Goal: Complete application form

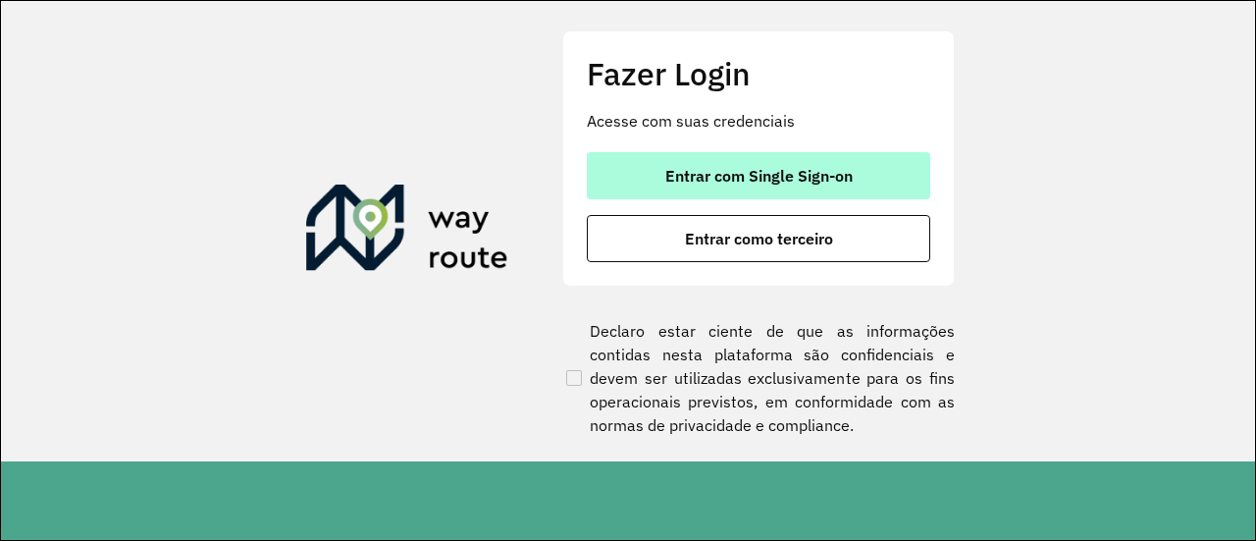
click at [731, 183] on span "Entrar com Single Sign-on" at bounding box center [758, 176] width 187 height 16
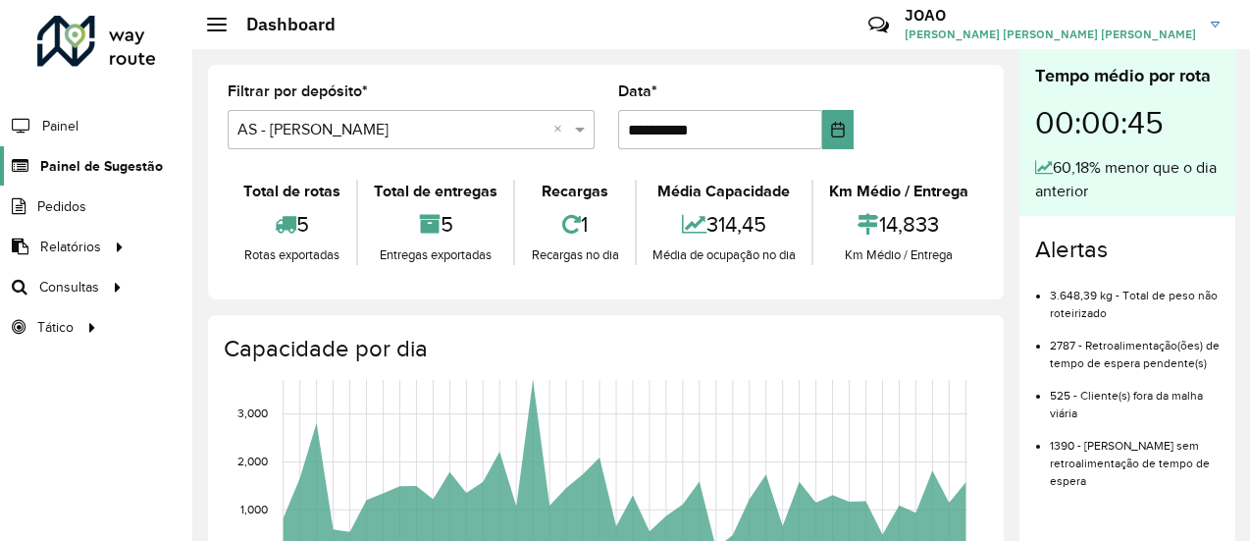
click at [96, 168] on span "Painel de Sugestão" at bounding box center [101, 166] width 123 height 21
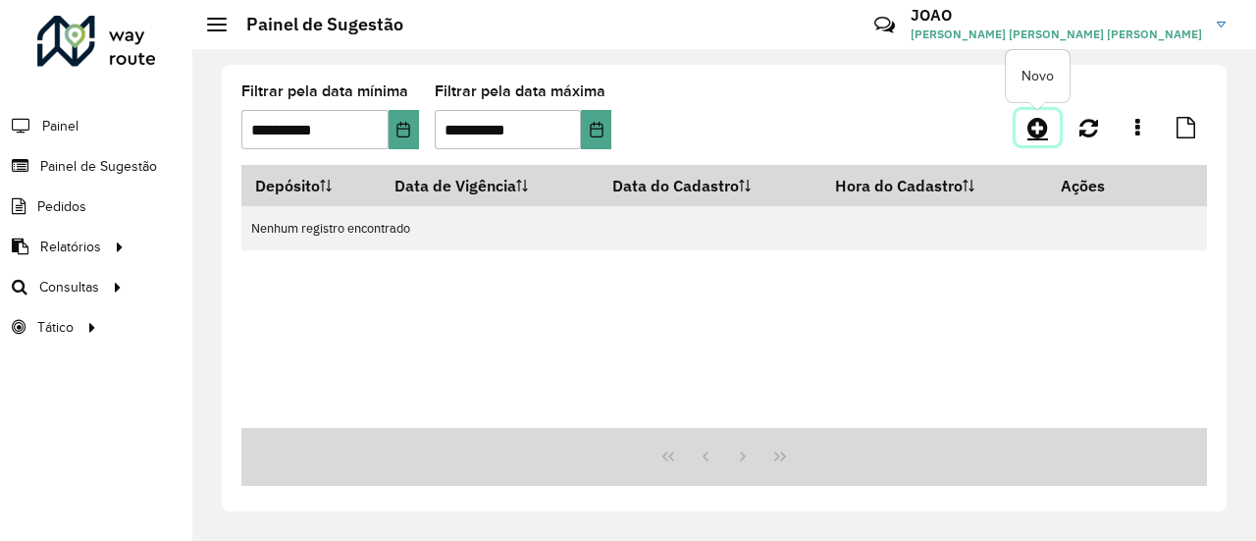
click at [1036, 122] on icon at bounding box center [1037, 128] width 21 height 24
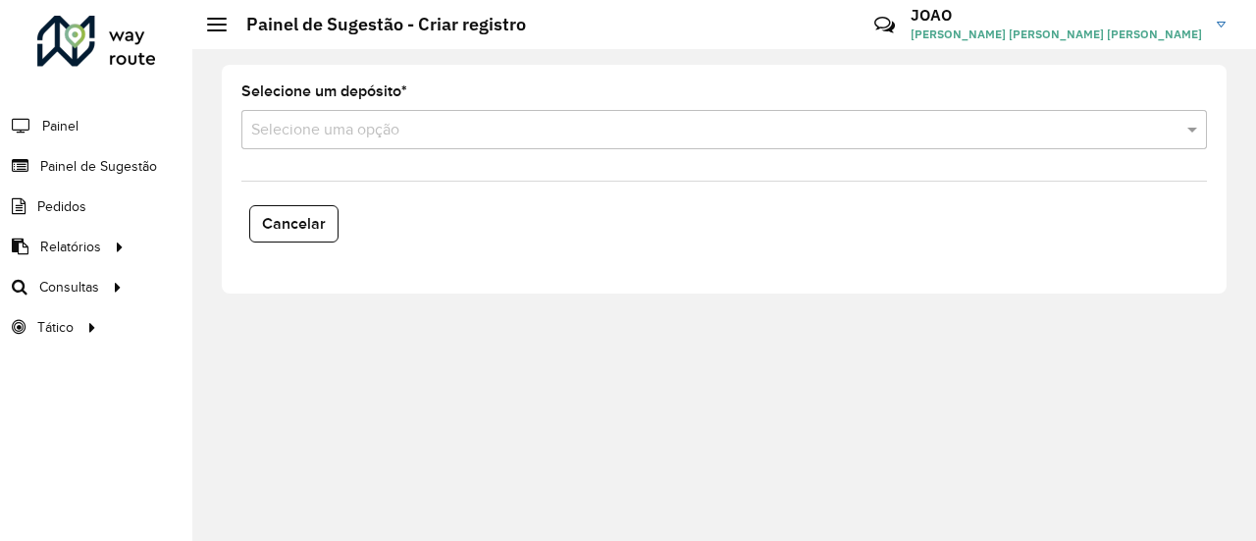
click at [310, 127] on input "text" at bounding box center [704, 131] width 907 height 24
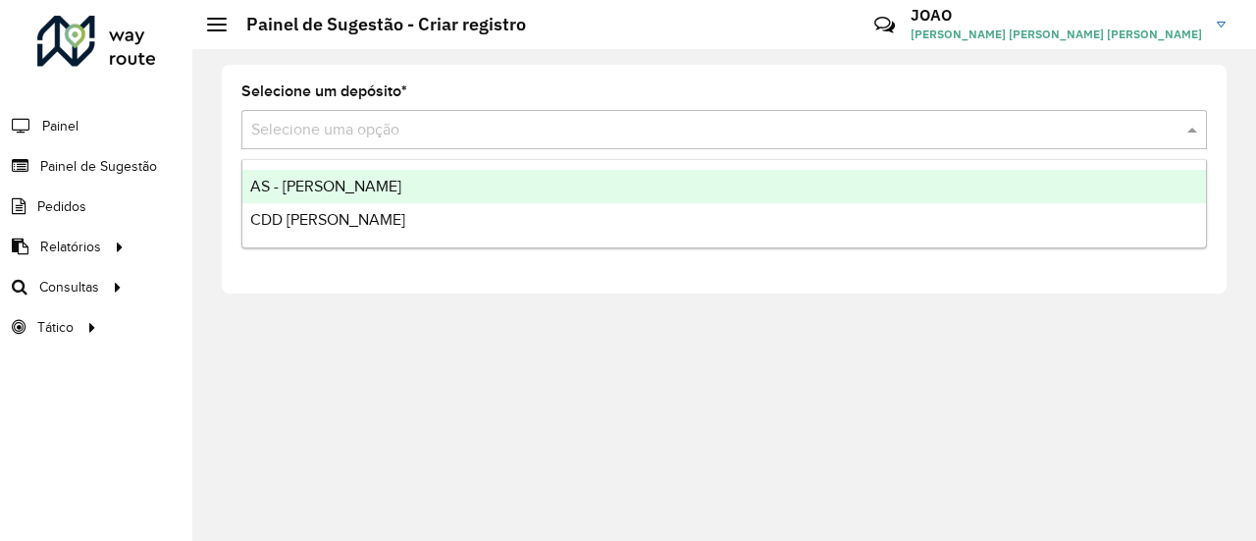
click at [307, 190] on span "AS - [PERSON_NAME]" at bounding box center [325, 186] width 151 height 17
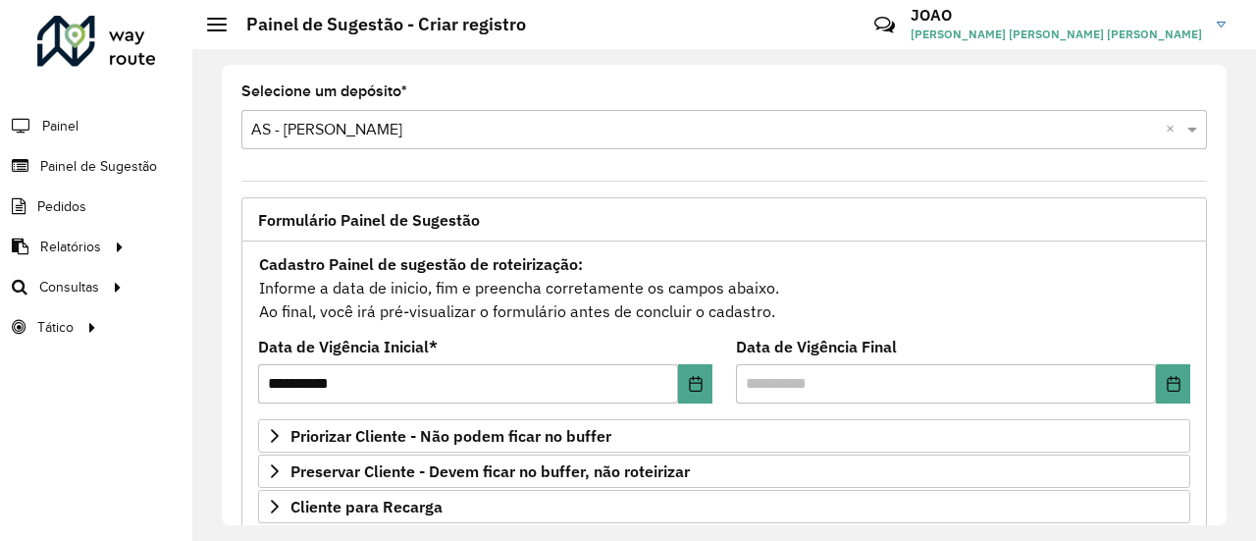
scroll to position [426, 0]
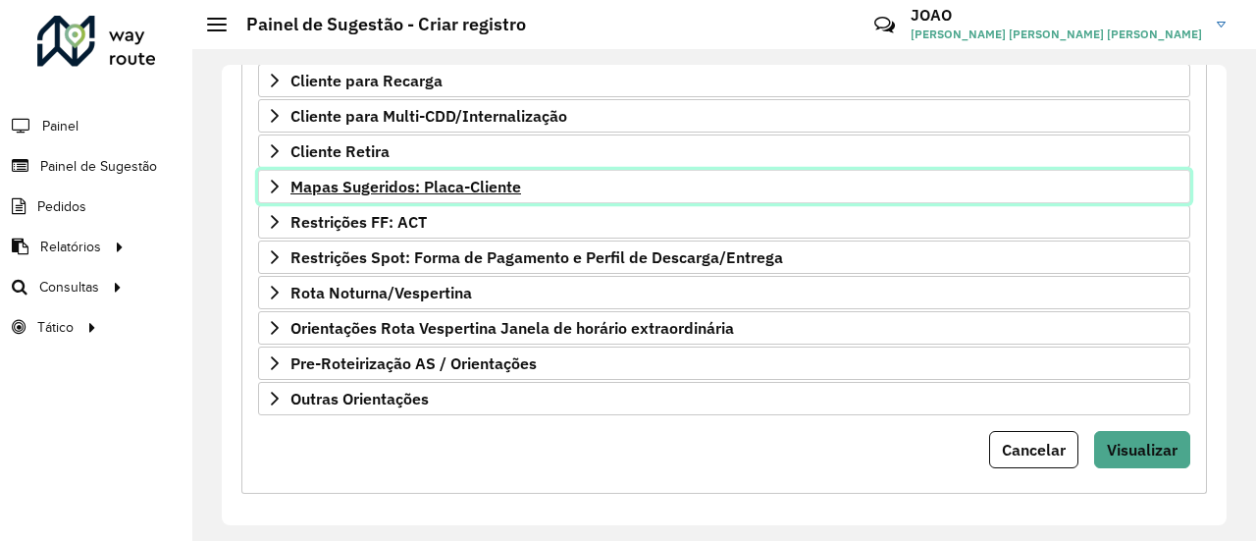
click at [431, 179] on span "Mapas Sugeridos: Placa-Cliente" at bounding box center [405, 187] width 231 height 16
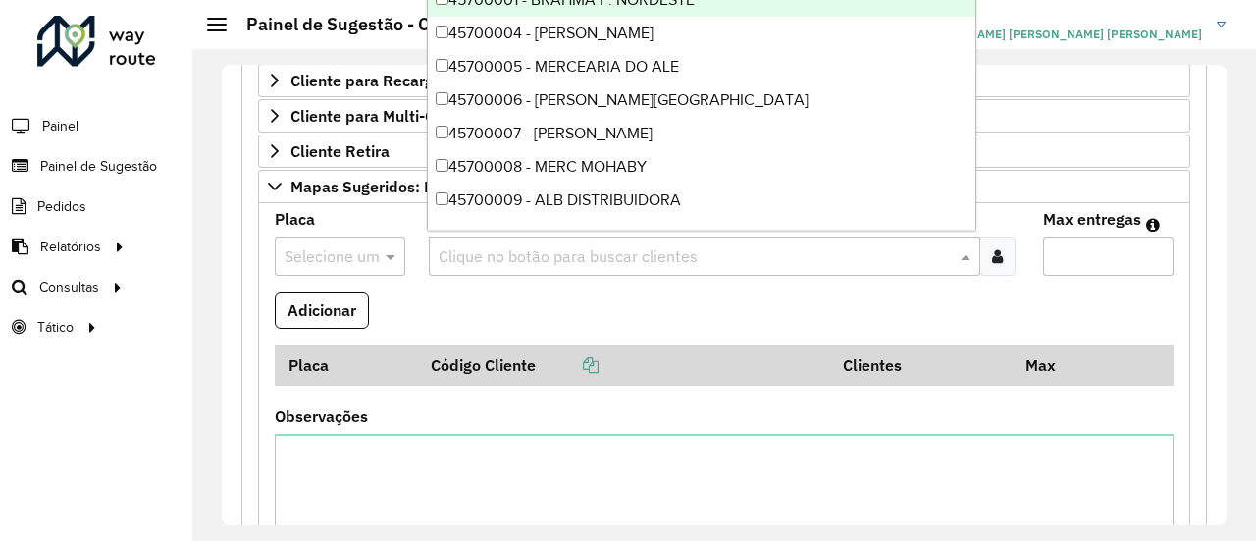
click at [514, 257] on input "text" at bounding box center [695, 257] width 523 height 24
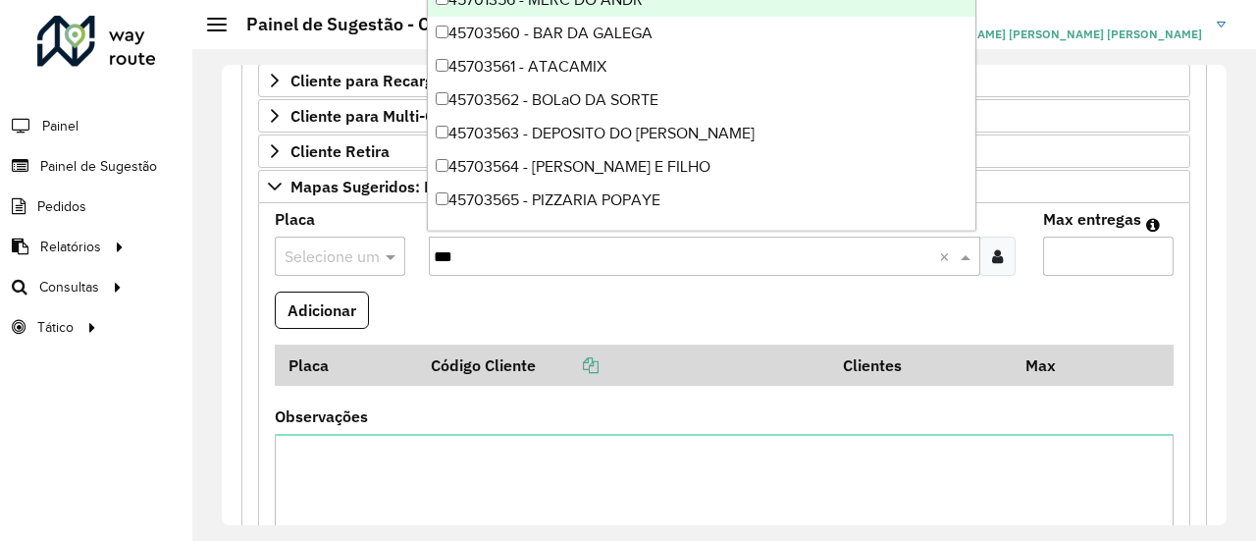
type input "****"
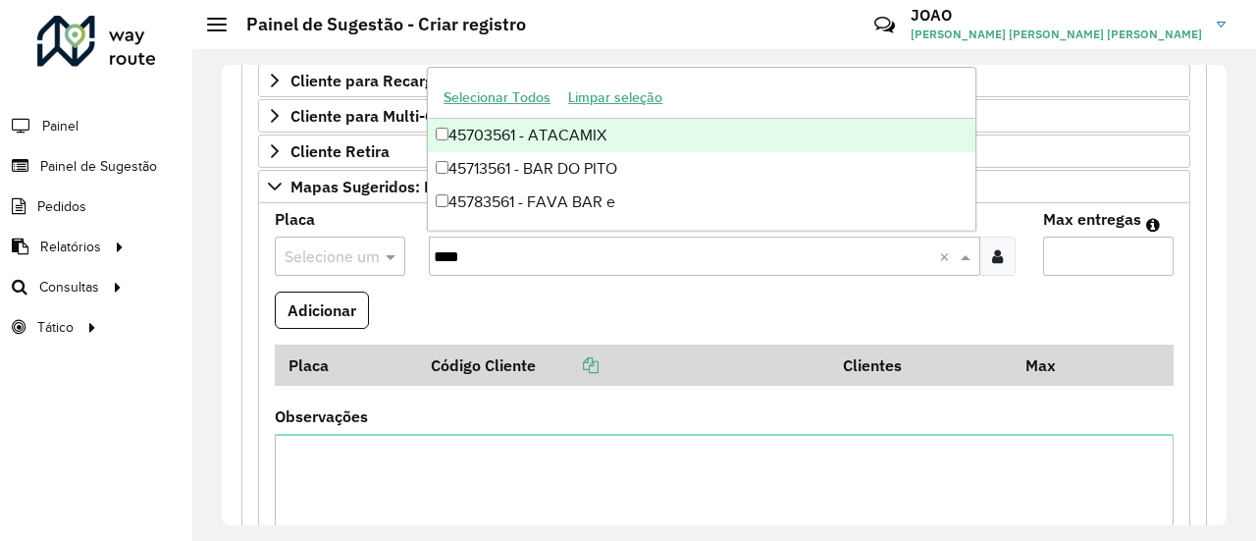
click at [587, 119] on div "45703561 - ATACAMIX" at bounding box center [701, 135] width 547 height 33
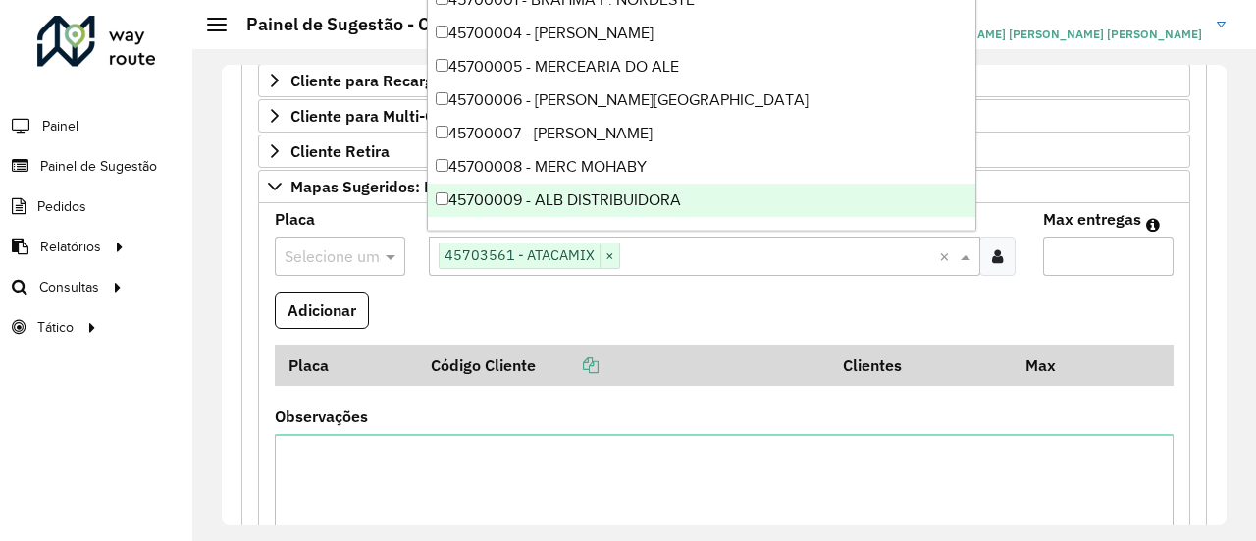
click at [337, 254] on input "text" at bounding box center [321, 257] width 72 height 24
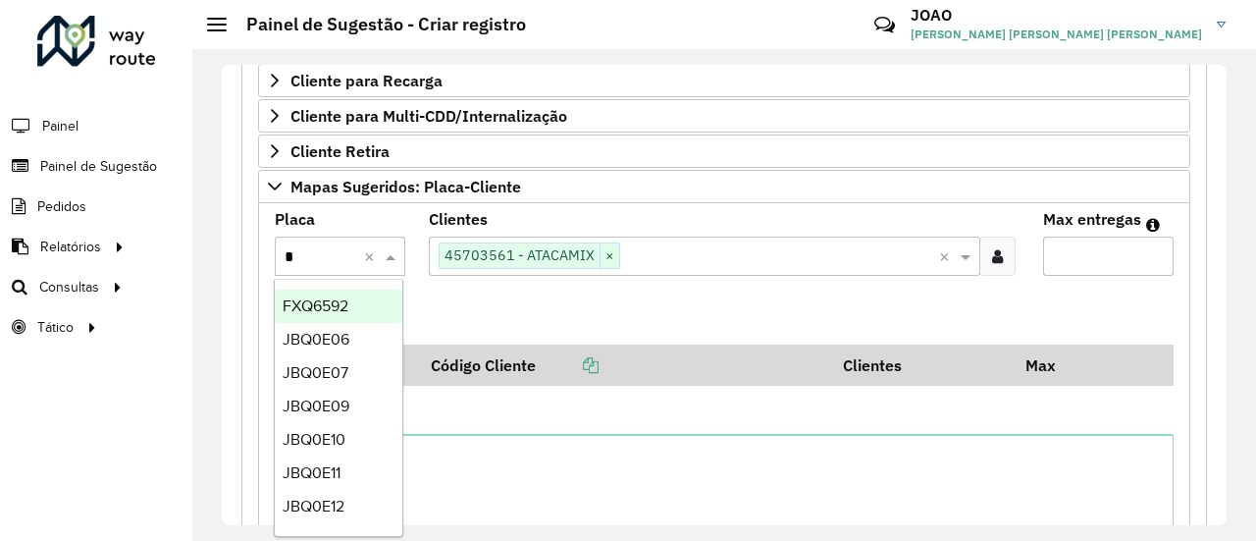
type input "*"
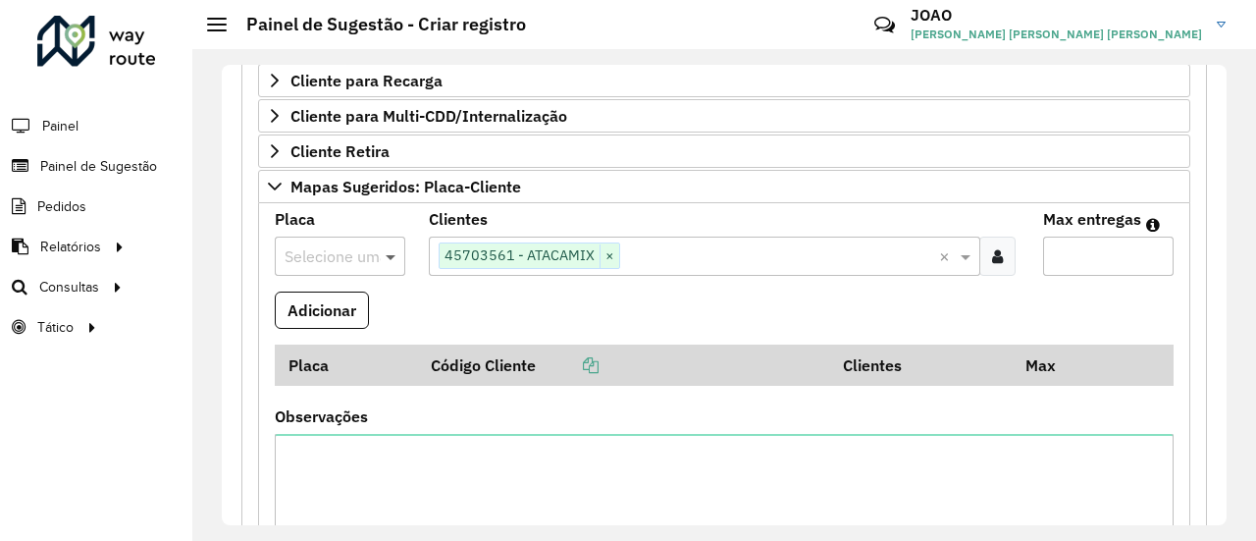
click at [394, 253] on span at bounding box center [393, 256] width 25 height 24
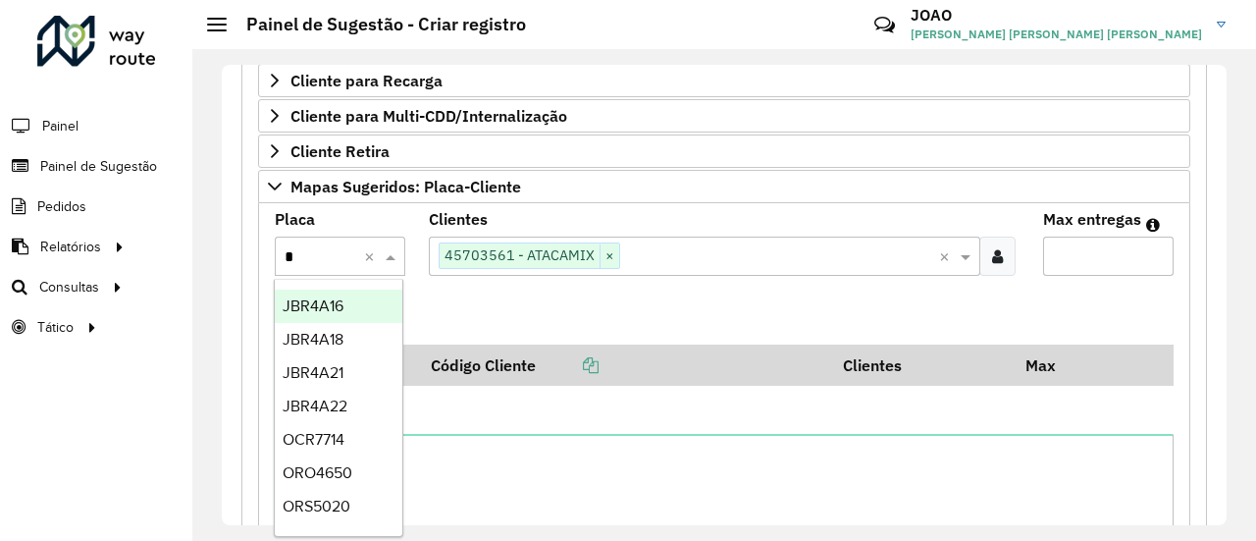
type input "**"
click at [356, 297] on div "REC0001" at bounding box center [339, 305] width 128 height 33
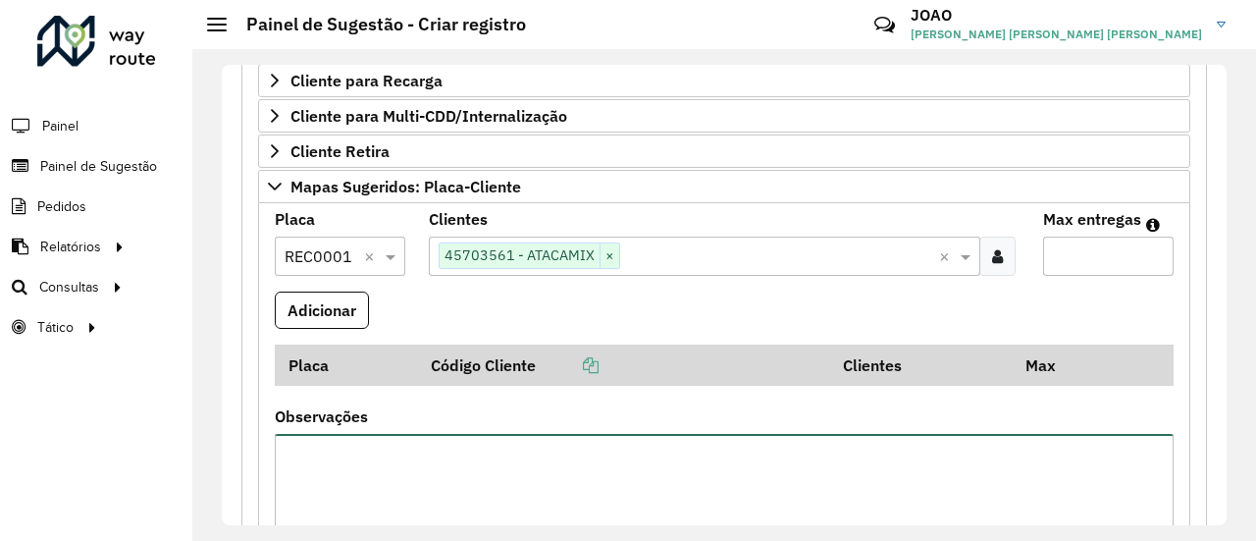
click at [414, 471] on textarea "Observações" at bounding box center [724, 517] width 899 height 166
type textarea "**********"
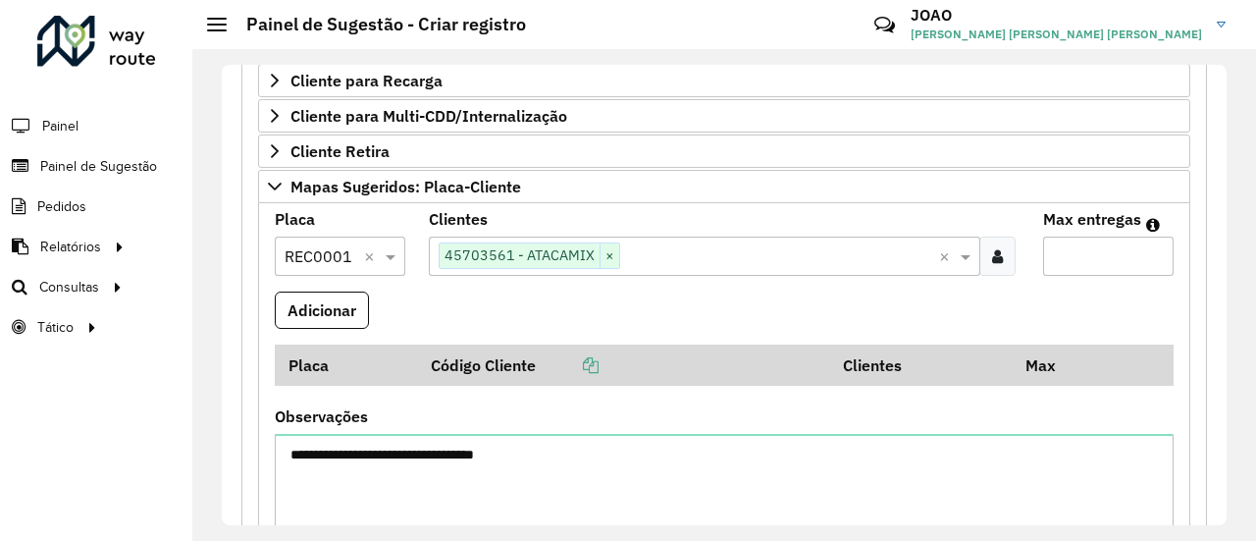
click at [1103, 249] on input "Max entregas" at bounding box center [1108, 255] width 130 height 39
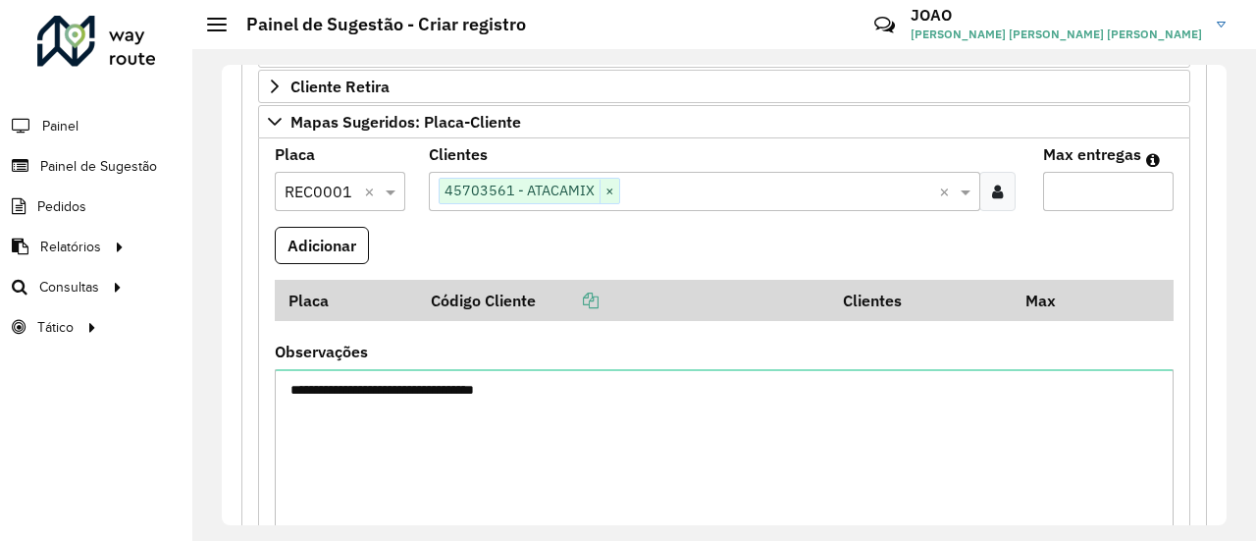
scroll to position [622, 0]
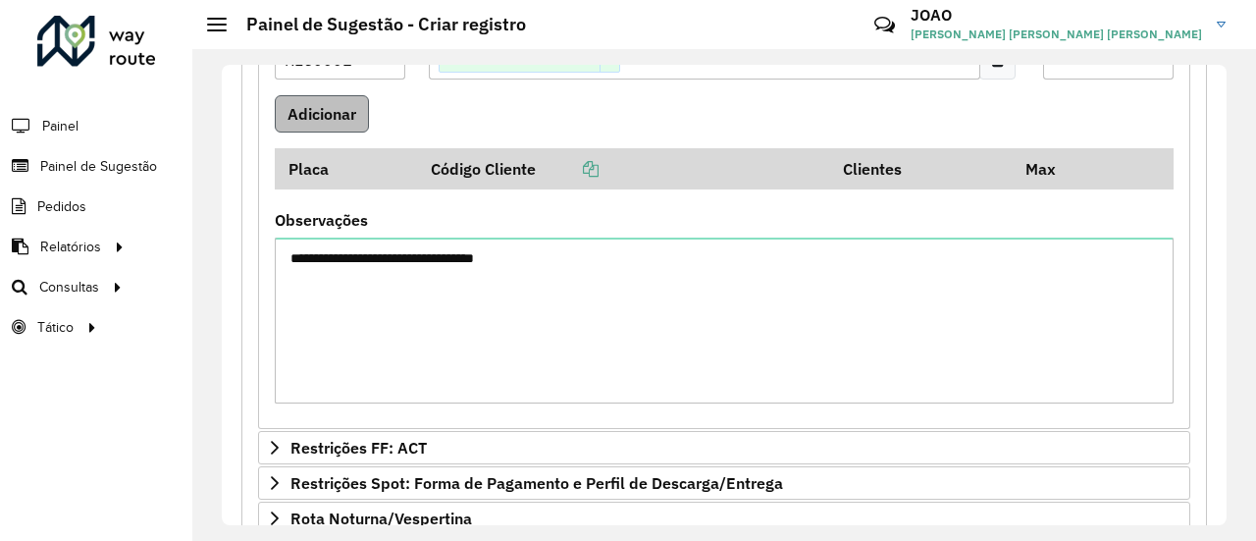
type input "*"
click at [346, 110] on button "Adicionar" at bounding box center [322, 113] width 94 height 37
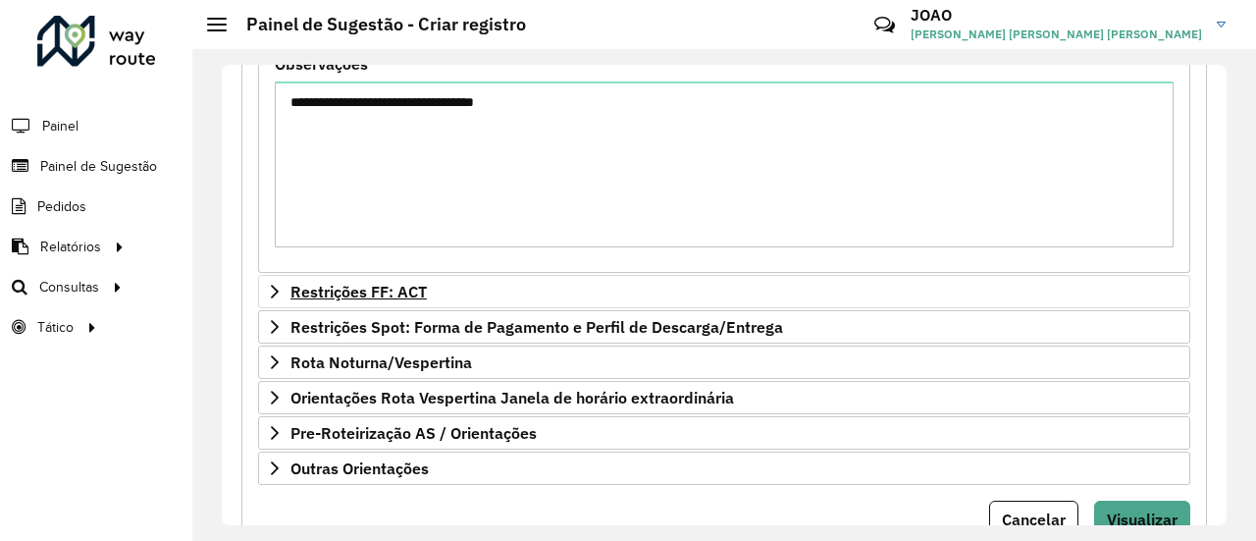
scroll to position [897, 0]
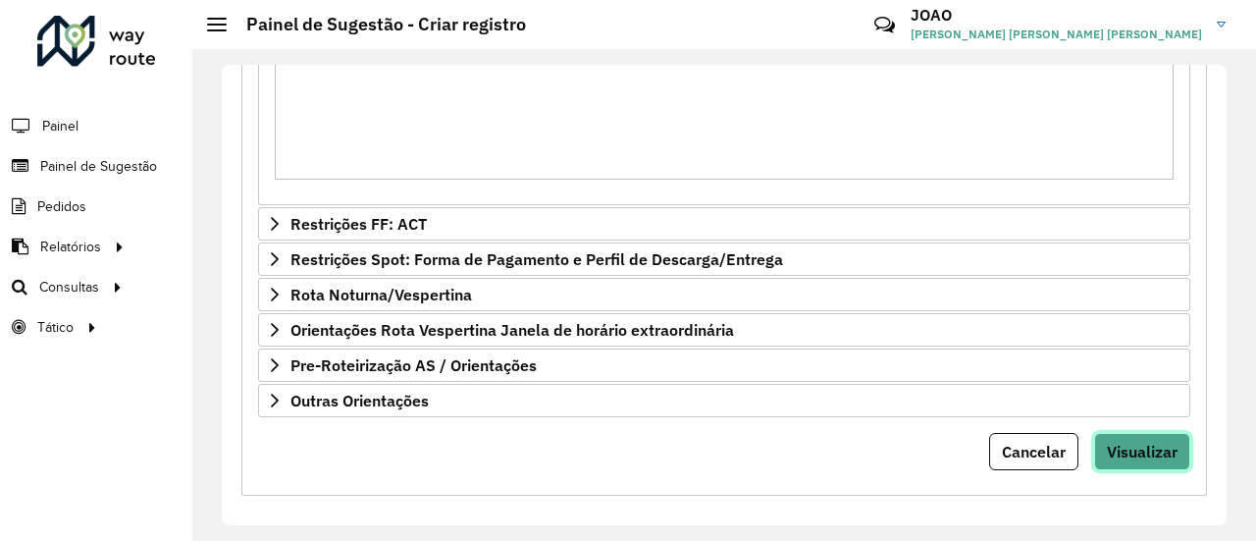
click at [1142, 442] on span "Visualizar" at bounding box center [1142, 452] width 71 height 20
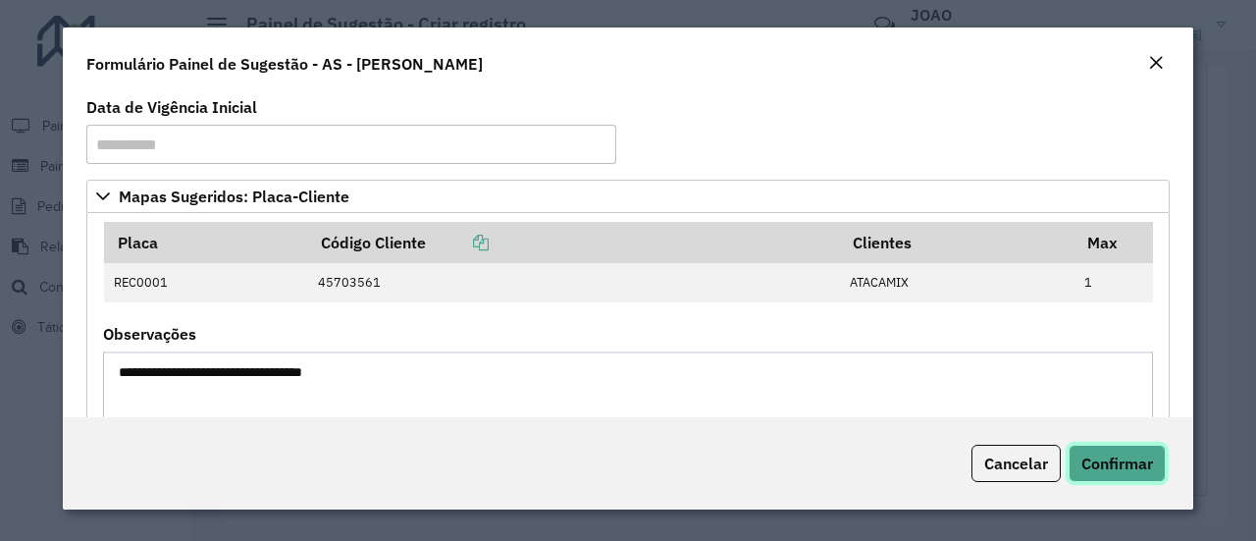
click at [1087, 458] on span "Confirmar" at bounding box center [1117, 463] width 72 height 20
